Goal: Transaction & Acquisition: Purchase product/service

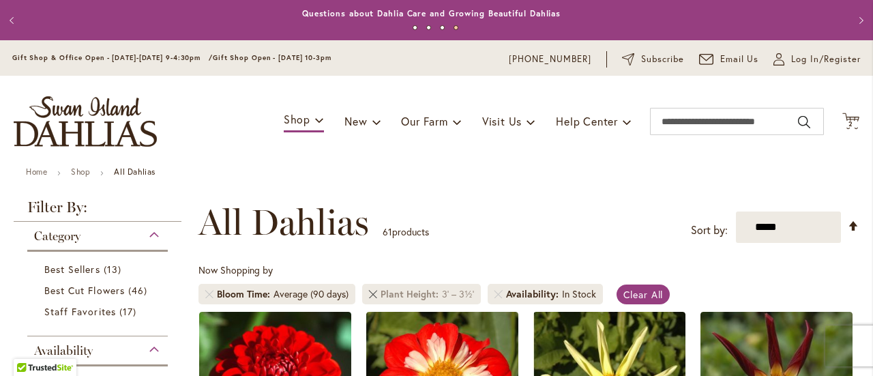
click at [370, 293] on link "Remove Plant Height 3' – 3½'" at bounding box center [373, 294] width 8 height 8
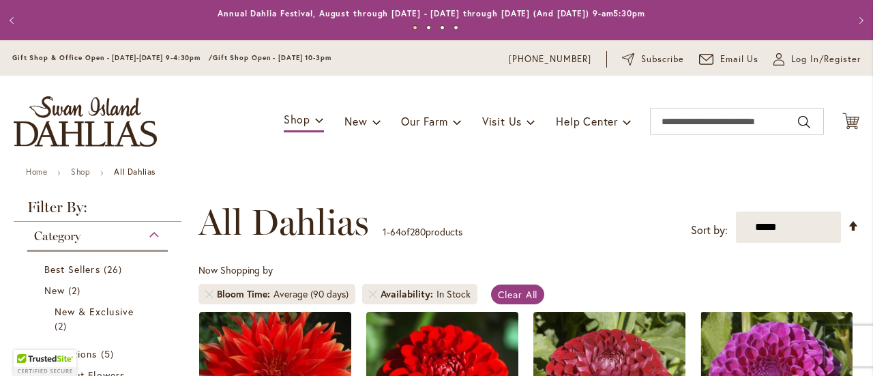
scroll to position [212, 0]
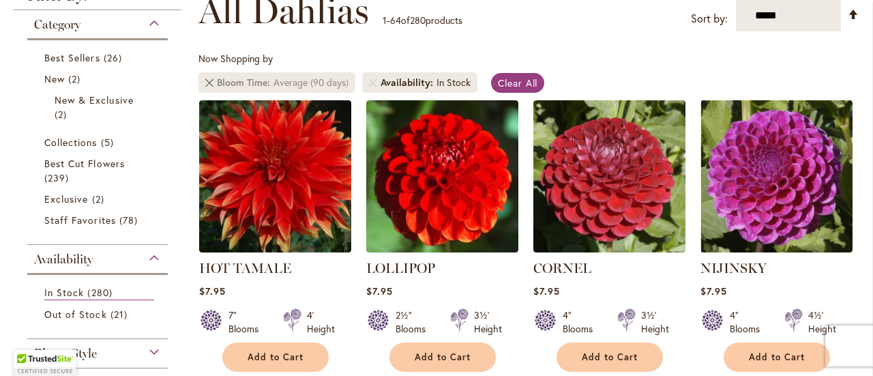
click at [206, 83] on link "Remove Bloom Time Average (90 days)" at bounding box center [209, 82] width 8 height 8
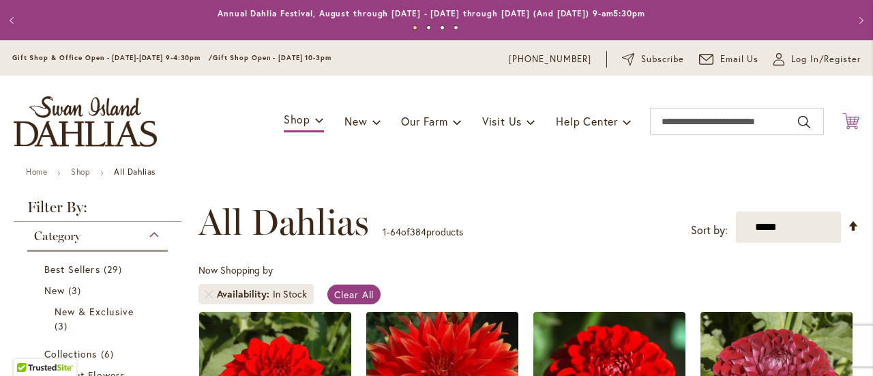
click at [845, 119] on icon "Cart .cls-1 { fill: #231f20; }" at bounding box center [851, 121] width 17 height 17
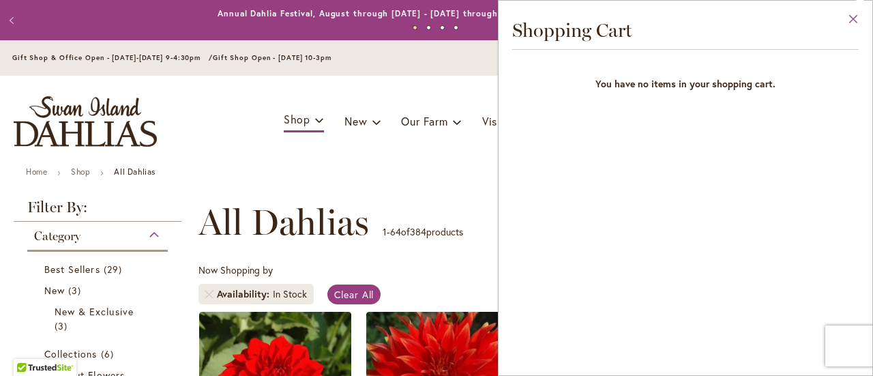
click at [854, 16] on button "Close" at bounding box center [854, 22] width 38 height 43
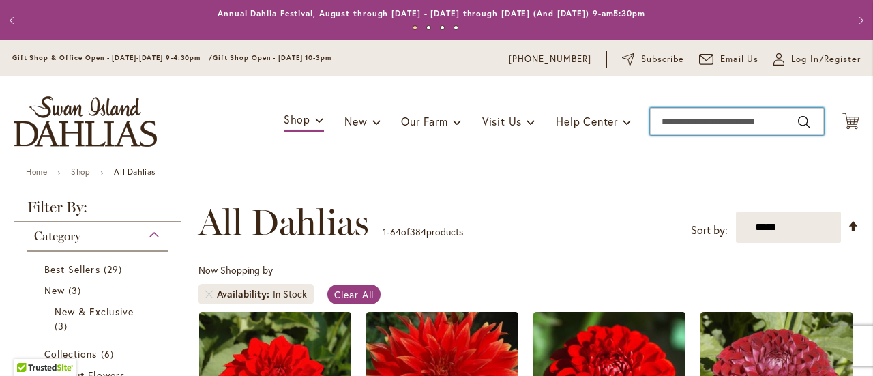
click at [706, 129] on input "Search" at bounding box center [737, 121] width 174 height 27
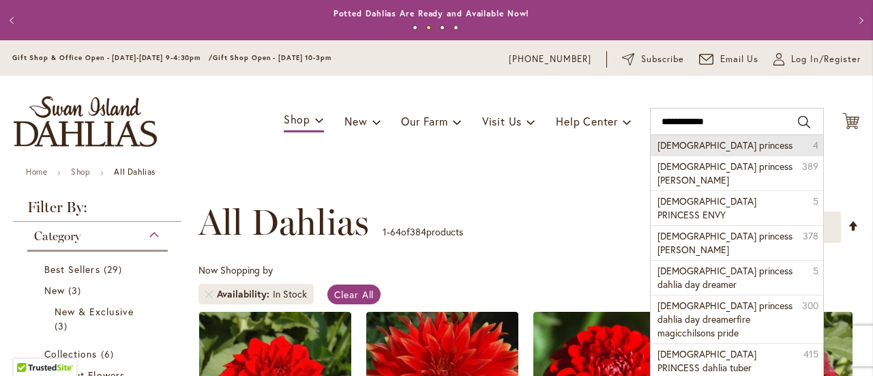
click at [690, 148] on span "Gay princess" at bounding box center [725, 145] width 135 height 13
type input "**********"
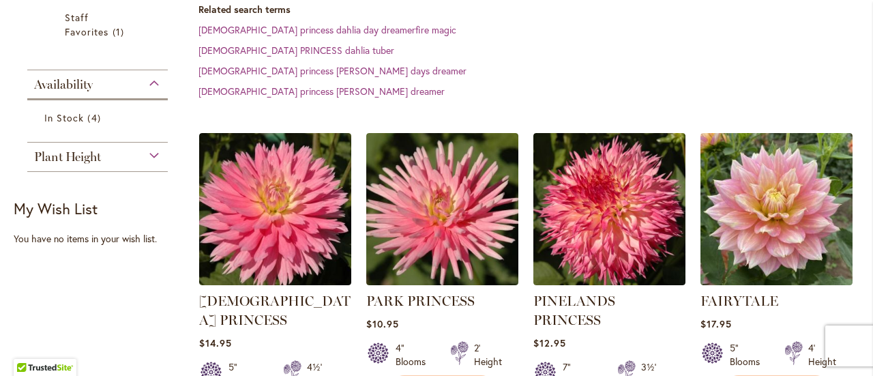
scroll to position [341, 0]
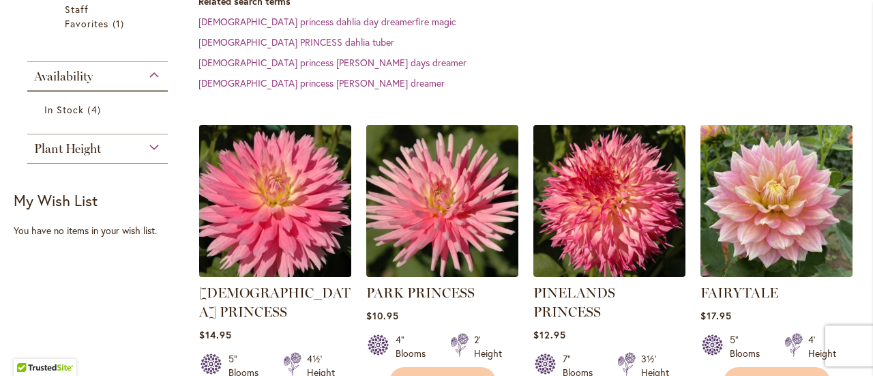
click at [258, 167] on img at bounding box center [275, 201] width 160 height 160
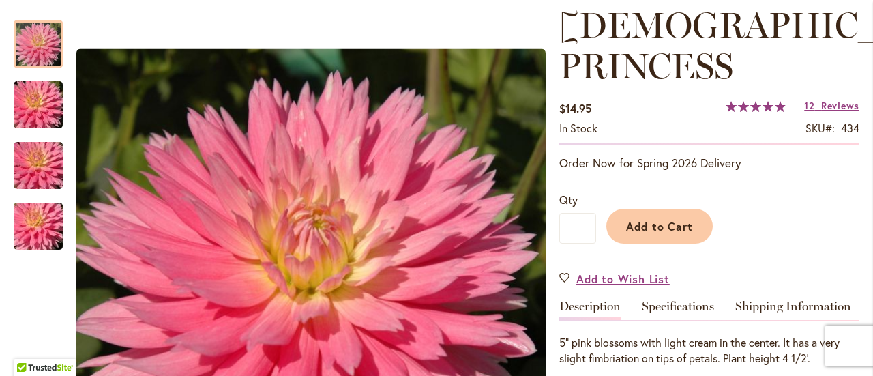
scroll to position [227, 0]
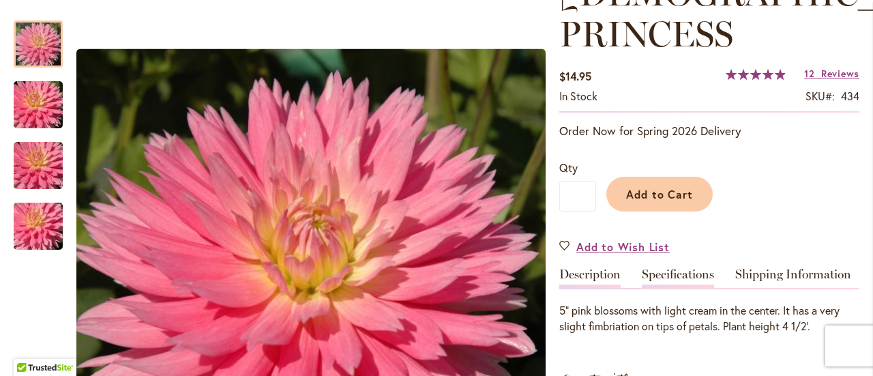
click at [686, 268] on link "Specifications" at bounding box center [678, 278] width 72 height 20
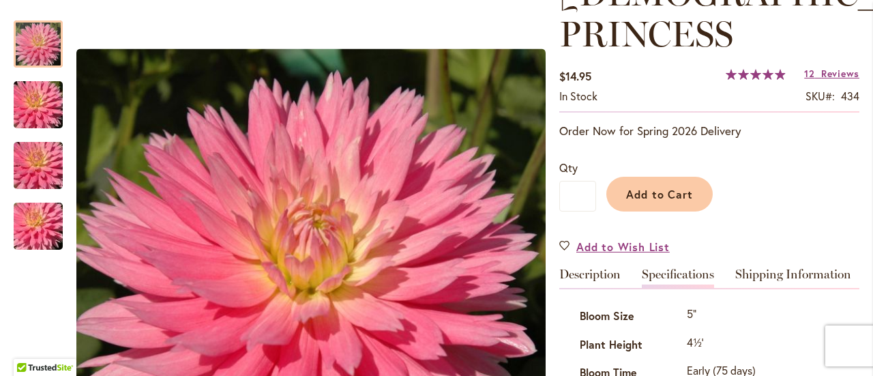
scroll to position [454, 0]
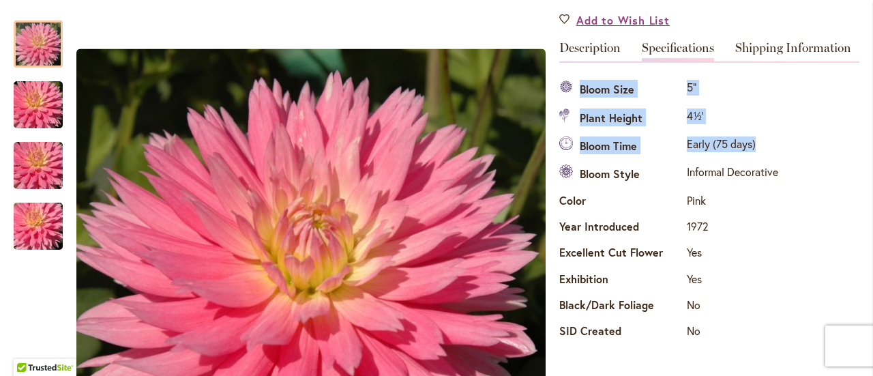
drag, startPoint x: 768, startPoint y: 107, endPoint x: 564, endPoint y: 55, distance: 210.7
click at [564, 76] on tbody "Bloom Size 5" Plant Height 4½' Bloom Time Early (75 days) Bloom Style Informal …" at bounding box center [670, 211] width 222 height 270
copy tbody "Bloom Size 5" Plant Height 4½' Bloom Time Early (75 days)"
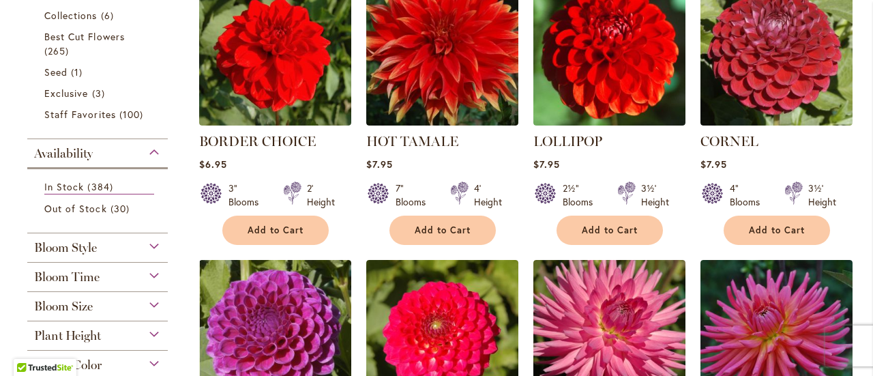
scroll to position [341, 0]
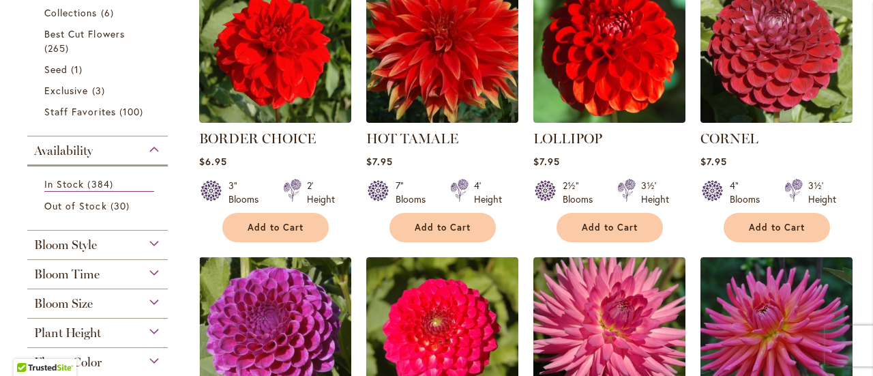
click at [156, 272] on div "Bloom Time" at bounding box center [97, 271] width 141 height 22
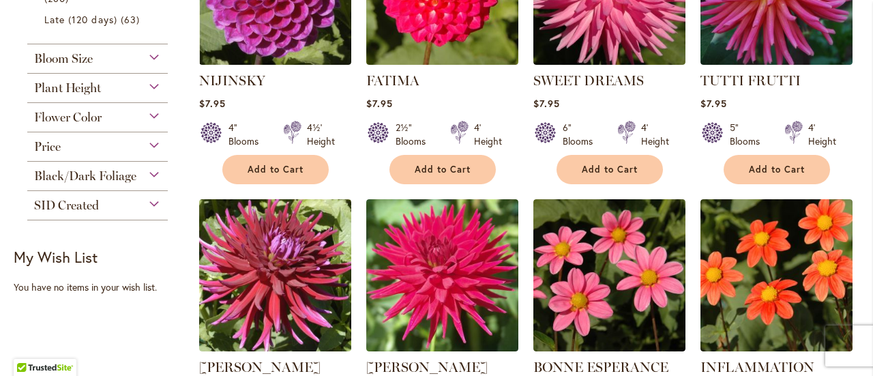
scroll to position [599, 0]
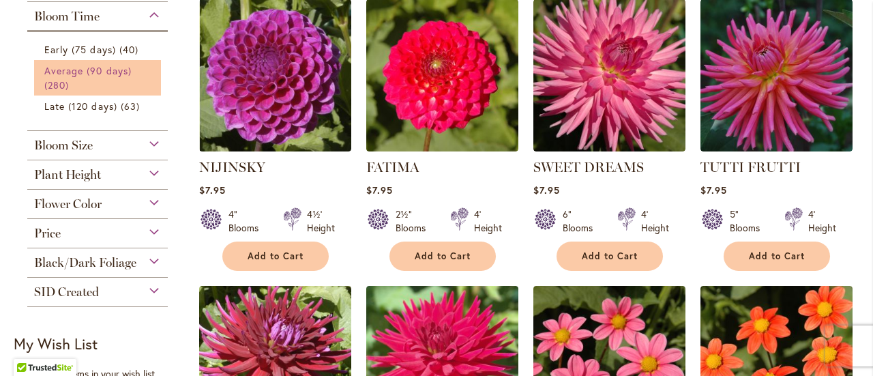
click at [56, 78] on span "280 items" at bounding box center [58, 85] width 28 height 14
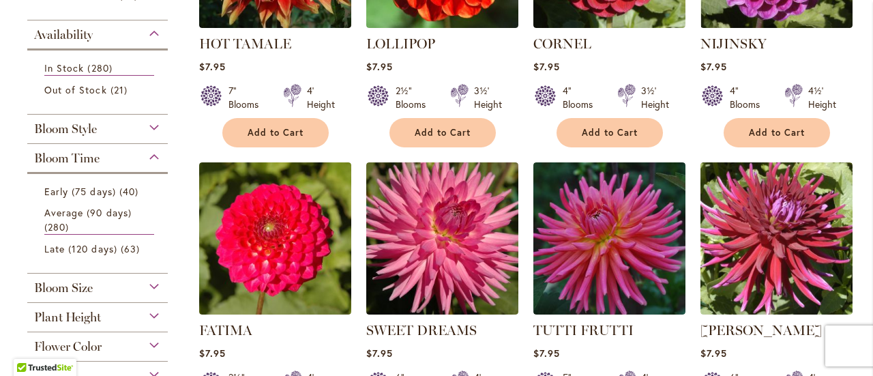
scroll to position [454, 0]
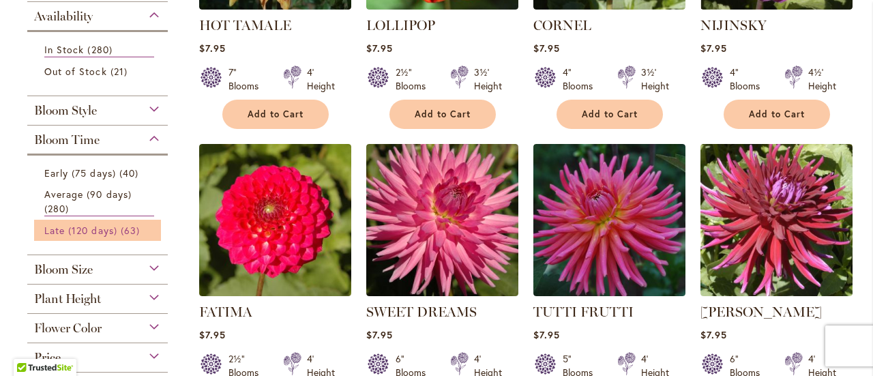
click at [76, 229] on span "Late (120 days)" at bounding box center [80, 230] width 73 height 13
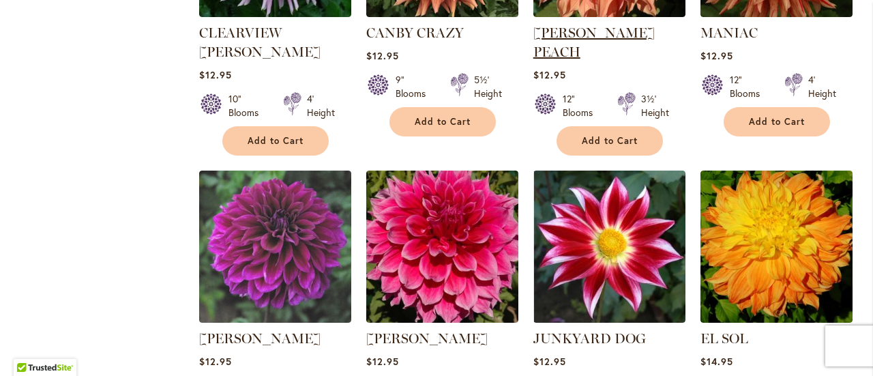
scroll to position [1933, 0]
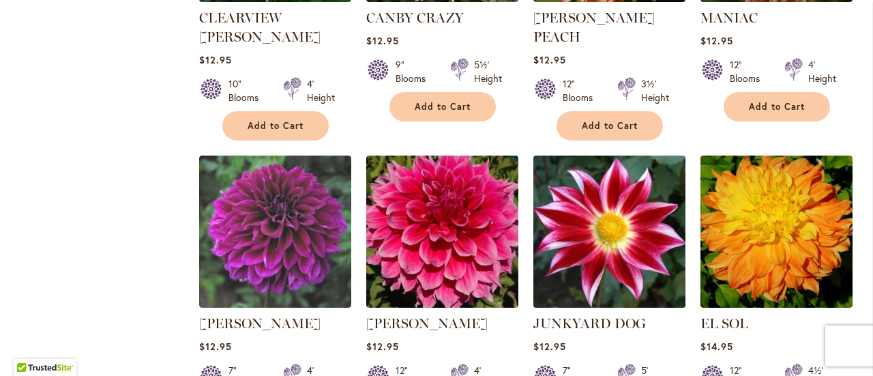
click at [617, 193] on img at bounding box center [609, 231] width 160 height 160
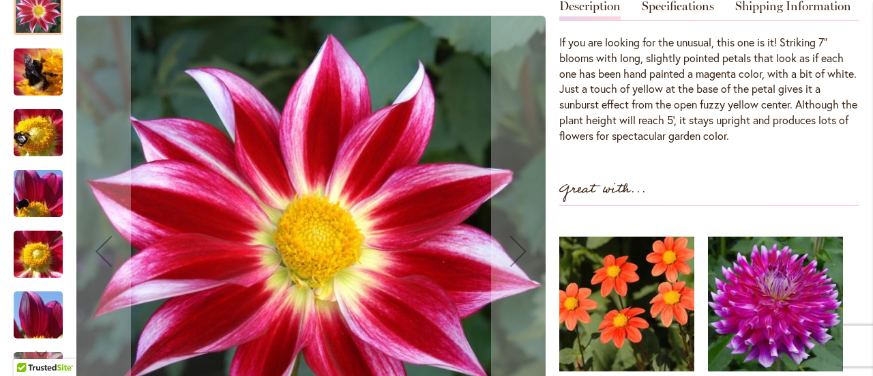
scroll to position [568, 0]
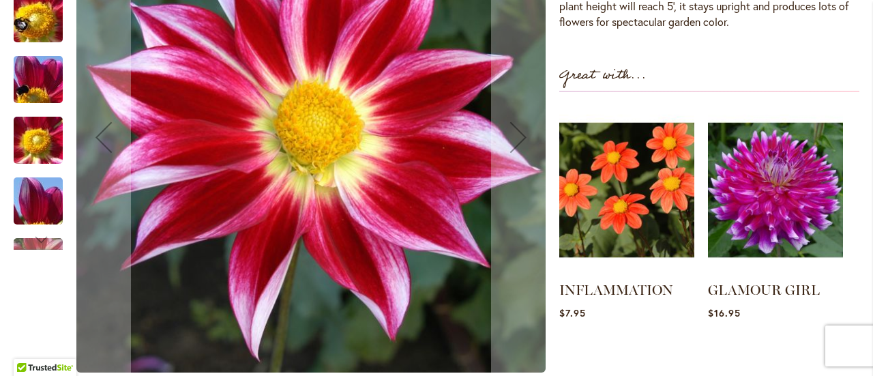
click at [34, 209] on img "JUNKYARD DOG" at bounding box center [38, 201] width 98 height 74
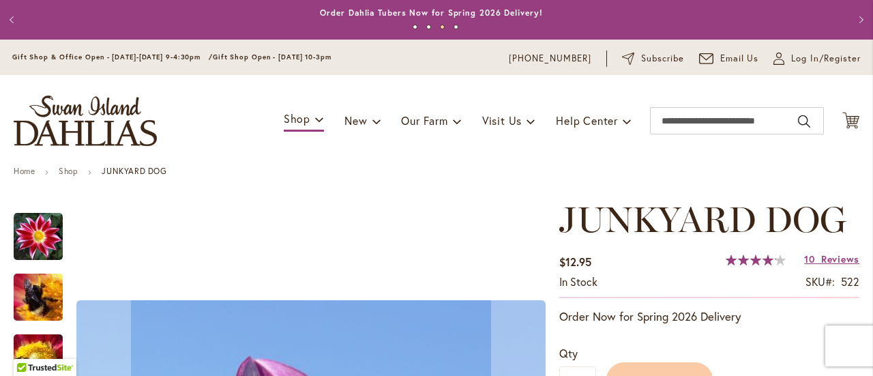
scroll to position [0, 0]
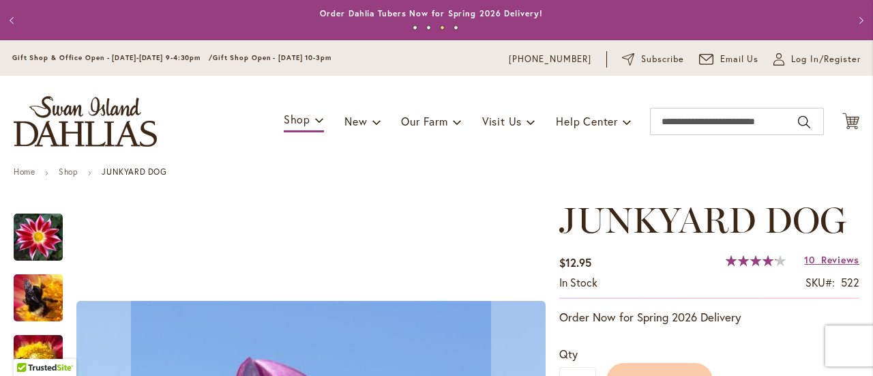
click at [35, 231] on img "JUNKYARD DOG" at bounding box center [38, 237] width 49 height 49
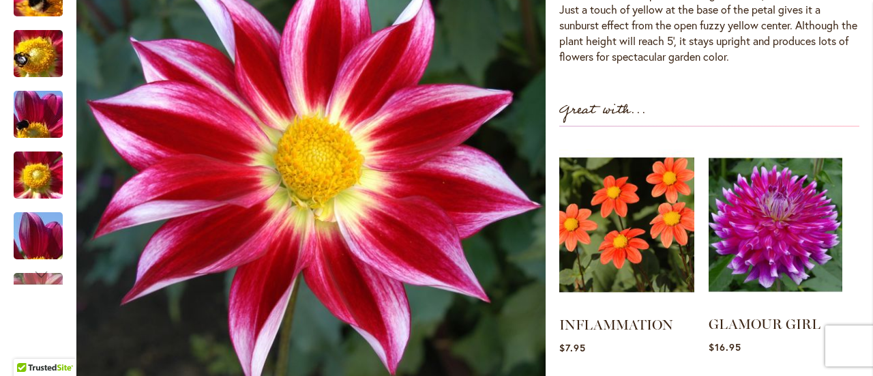
scroll to position [568, 0]
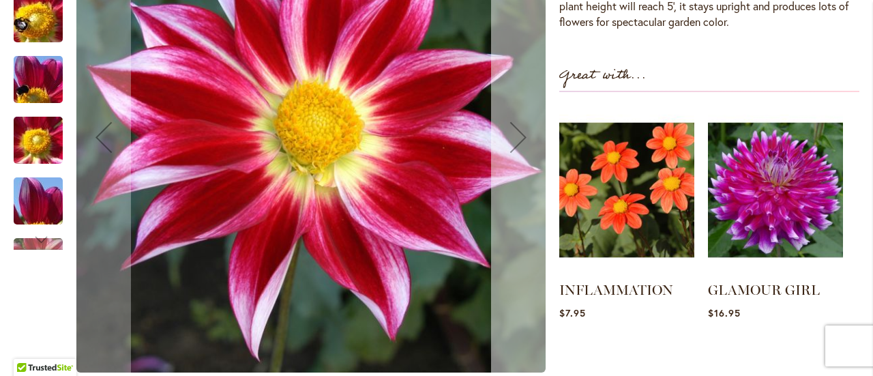
click at [521, 139] on div "Next" at bounding box center [518, 137] width 55 height 55
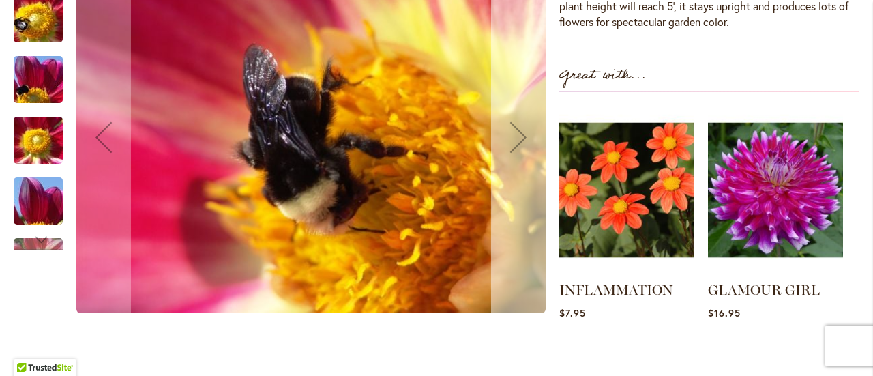
click at [521, 139] on div "Next" at bounding box center [518, 137] width 55 height 55
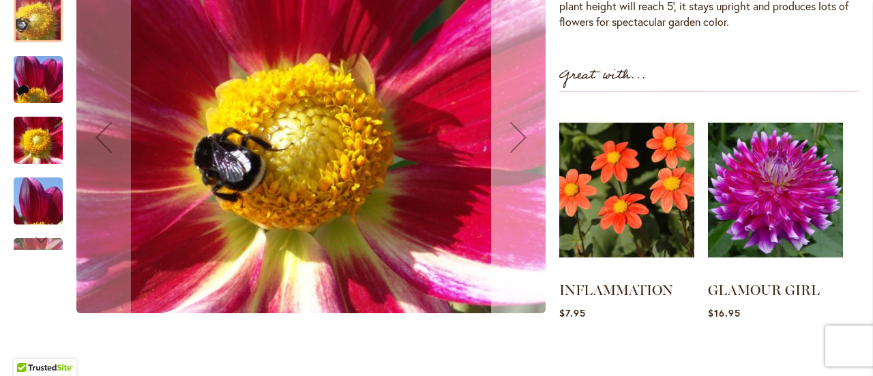
click at [521, 139] on div "Next" at bounding box center [518, 137] width 55 height 55
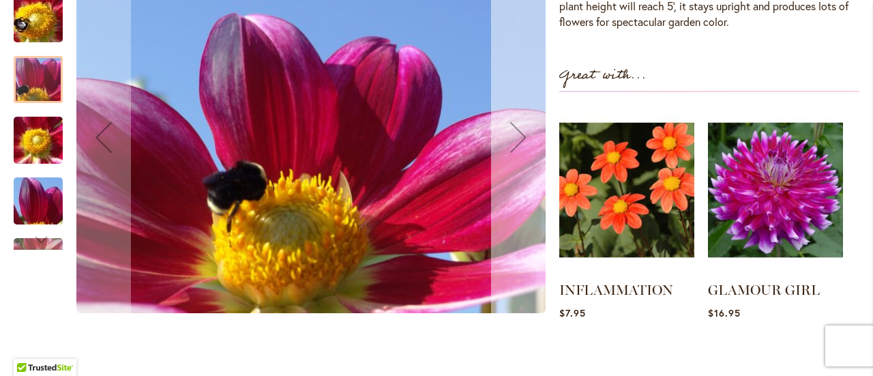
click at [521, 139] on div "Next" at bounding box center [518, 137] width 55 height 55
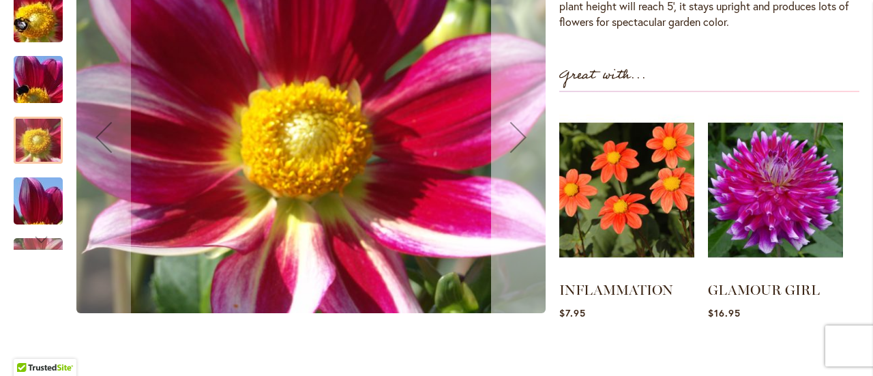
click at [521, 139] on div "Next" at bounding box center [518, 137] width 55 height 55
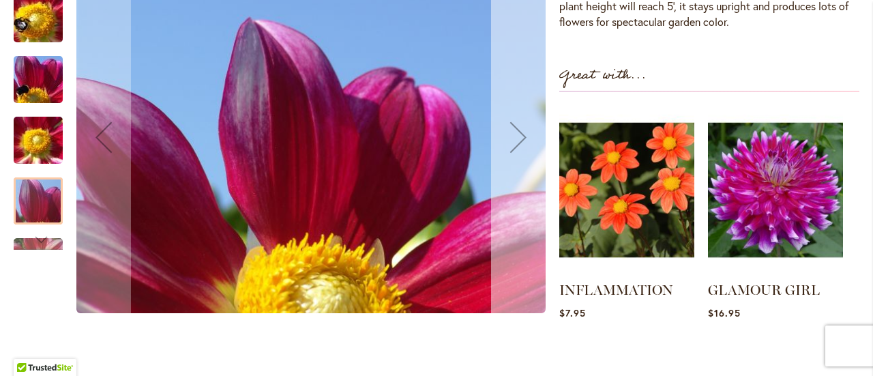
click at [521, 139] on div "Next" at bounding box center [518, 137] width 55 height 55
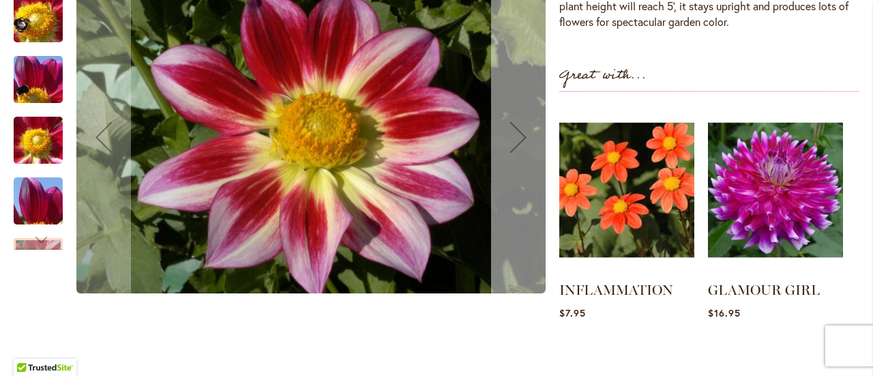
click at [521, 139] on div "Next" at bounding box center [518, 137] width 55 height 55
